Goal: Manage account settings

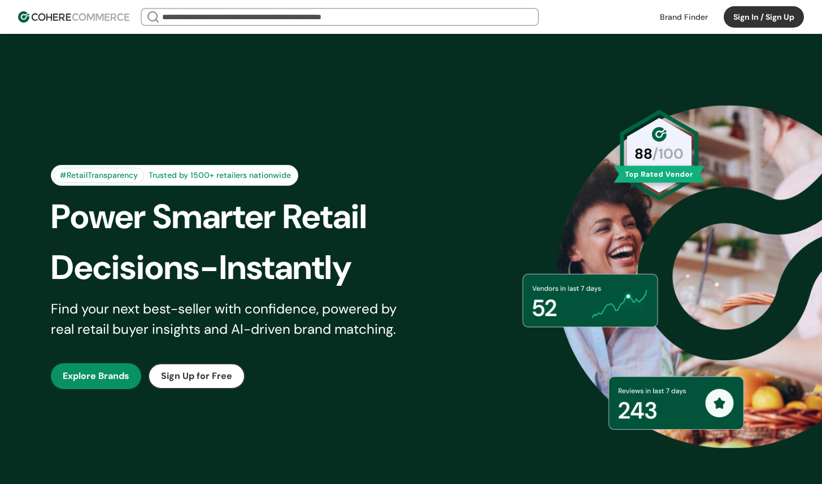
click at [740, 16] on button "Sign In / Sign Up" at bounding box center [763, 16] width 80 height 21
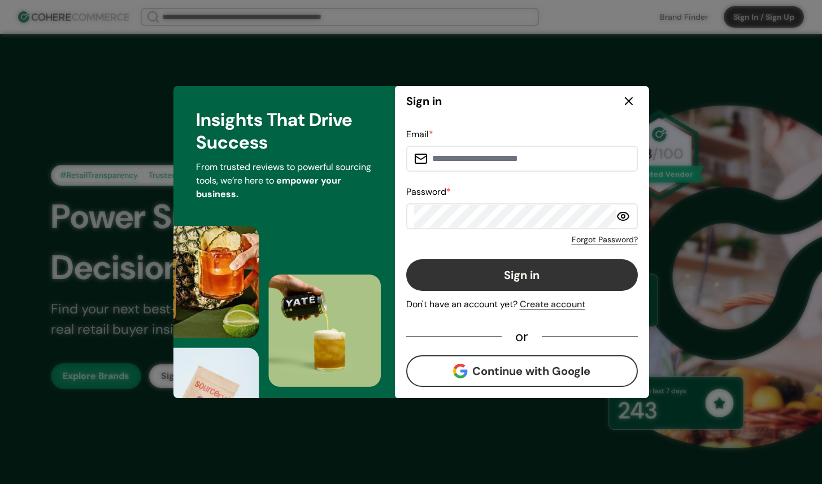
type input "**********"
click at [502, 266] on button "Sign in" at bounding box center [522, 275] width 232 height 32
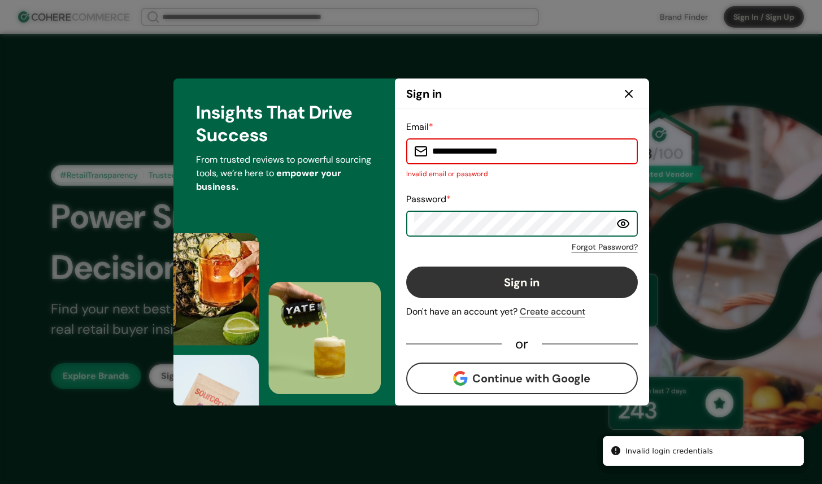
click at [406, 267] on button "Sign in" at bounding box center [522, 283] width 232 height 32
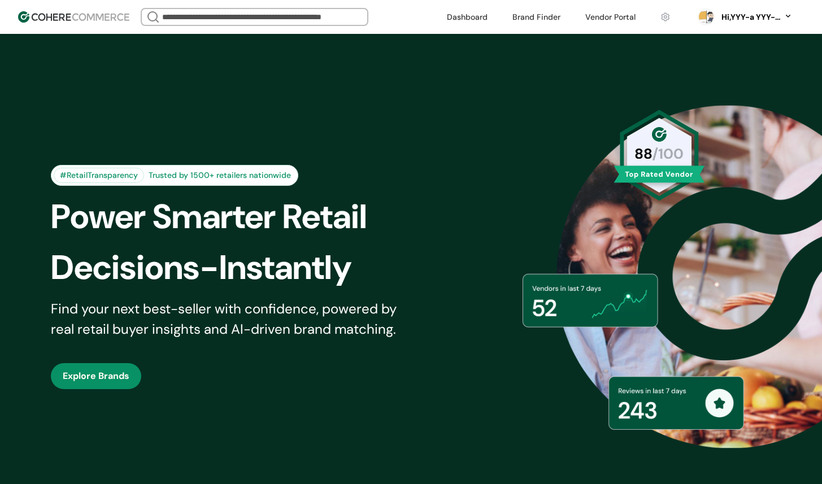
click at [742, 23] on div "Hi, YYY-a YYY-aa" at bounding box center [744, 17] width 117 height 28
click at [754, 14] on div "Hi, YYY-a YYY-aa" at bounding box center [750, 17] width 62 height 12
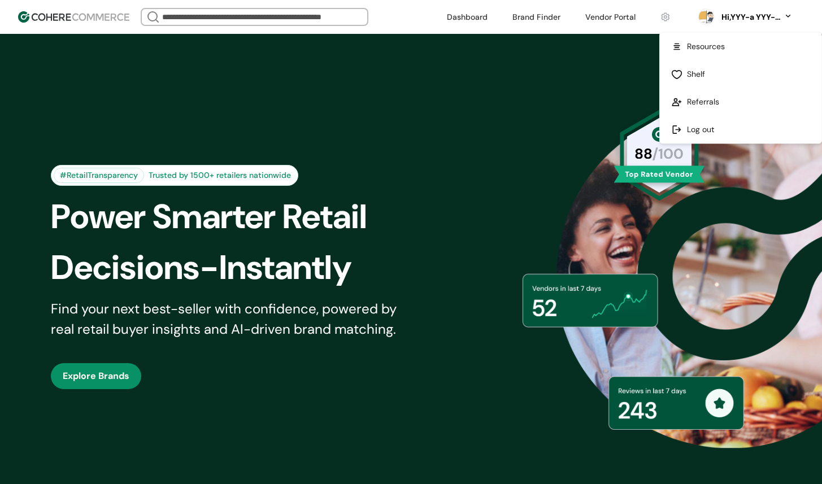
click at [662, 18] on link at bounding box center [665, 16] width 24 height 17
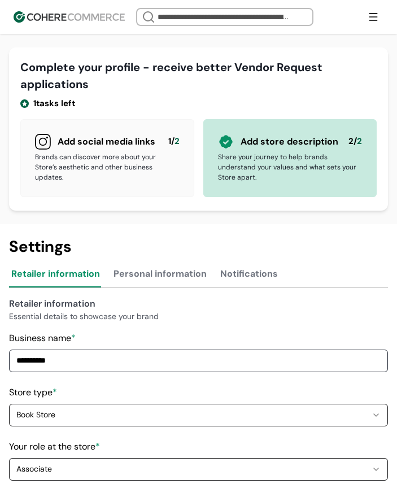
click at [171, 274] on button "Personal information" at bounding box center [160, 276] width 98 height 23
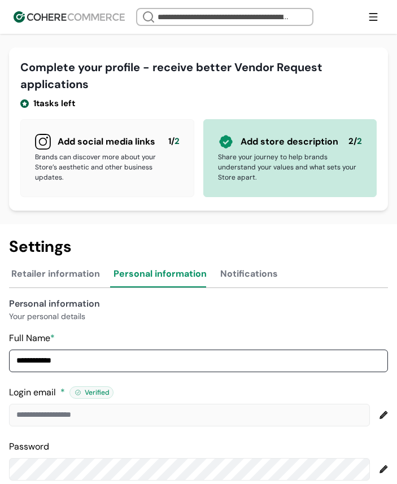
click at [368, 20] on div at bounding box center [373, 17] width 20 height 20
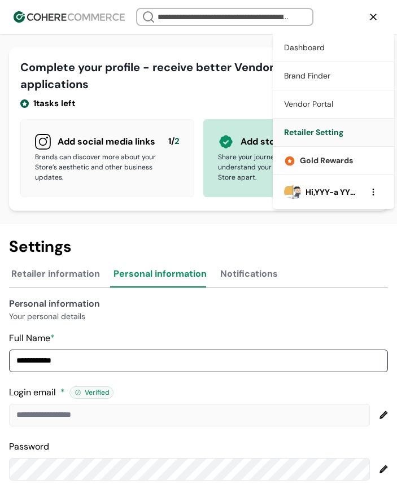
click at [316, 189] on div "Hi, YYY-a YYY-aa" at bounding box center [333, 192] width 54 height 12
click at [292, 194] on img at bounding box center [292, 192] width 17 height 17
click at [373, 194] on div at bounding box center [373, 192] width 19 height 23
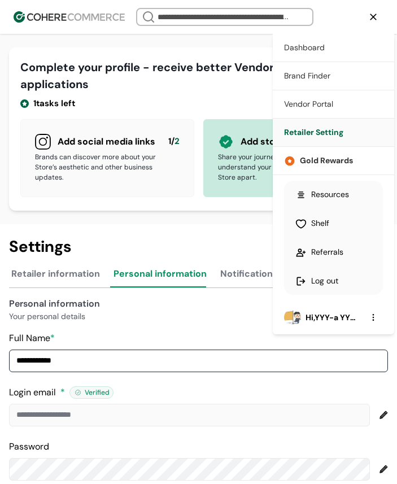
click at [337, 203] on link at bounding box center [333, 195] width 99 height 28
